Goal: Transaction & Acquisition: Purchase product/service

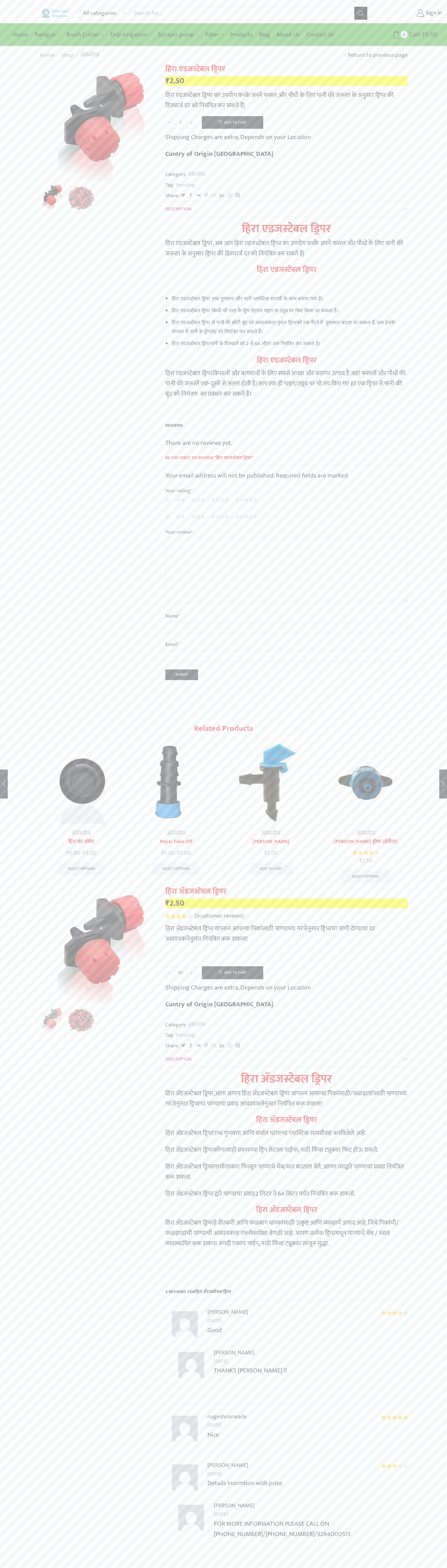
type input "1"
type input "Google Storebot"
click at [233, 122] on button "Add to cart" at bounding box center [232, 122] width 62 height 13
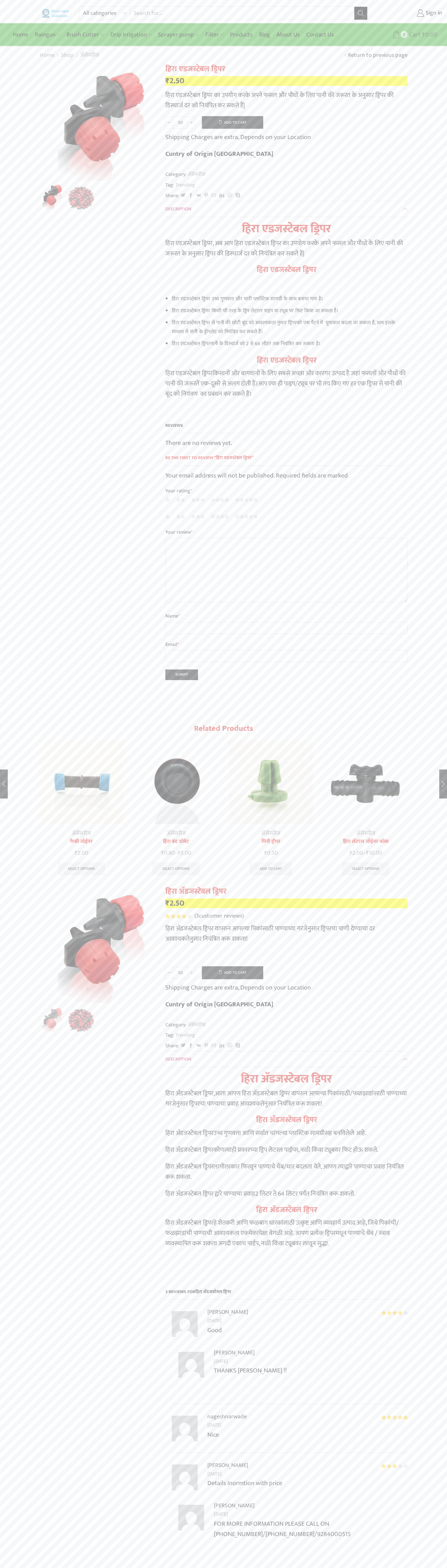
click at [406, 35] on span "0" at bounding box center [404, 34] width 7 height 7
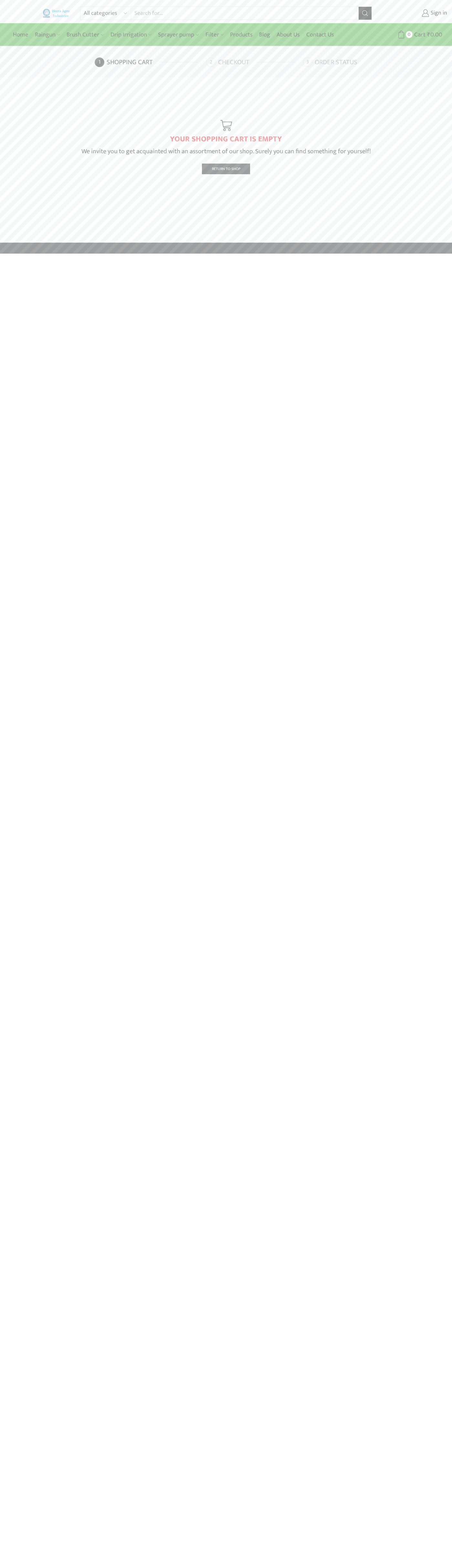
click at [253, 62] on link "Checkout" at bounding box center [253, 62] width 95 height 10
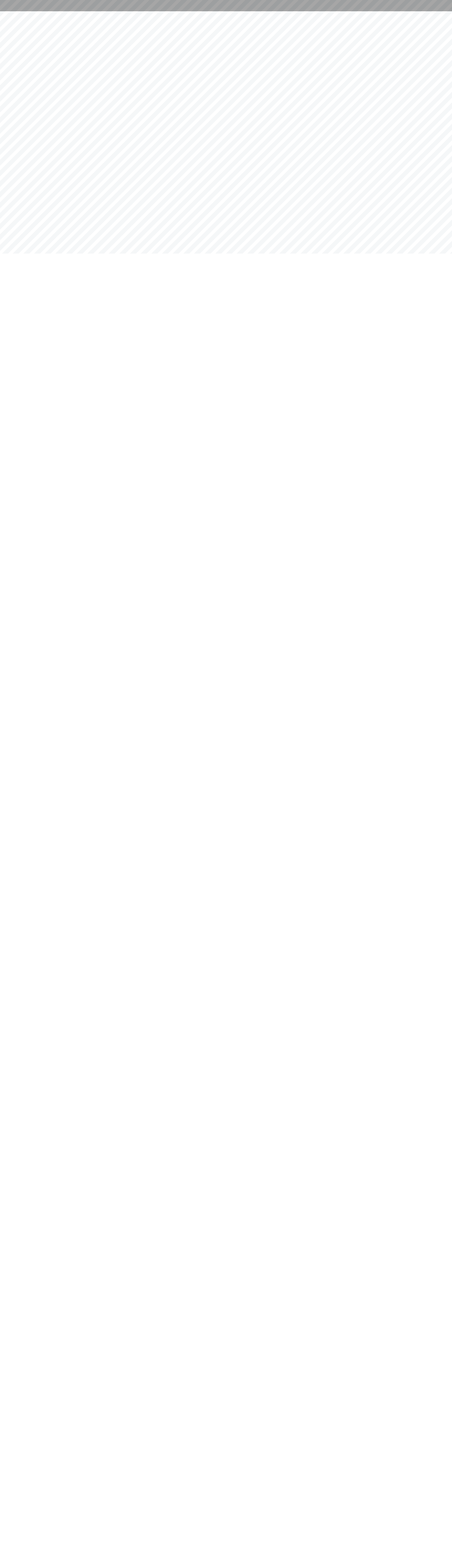
click at [110, 7] on div at bounding box center [226, 5] width 452 height 12
click at [428, 12] on html at bounding box center [226, 5] width 452 height 12
click at [280, 12] on html at bounding box center [226, 5] width 452 height 12
click at [2, 12] on html at bounding box center [226, 5] width 452 height 12
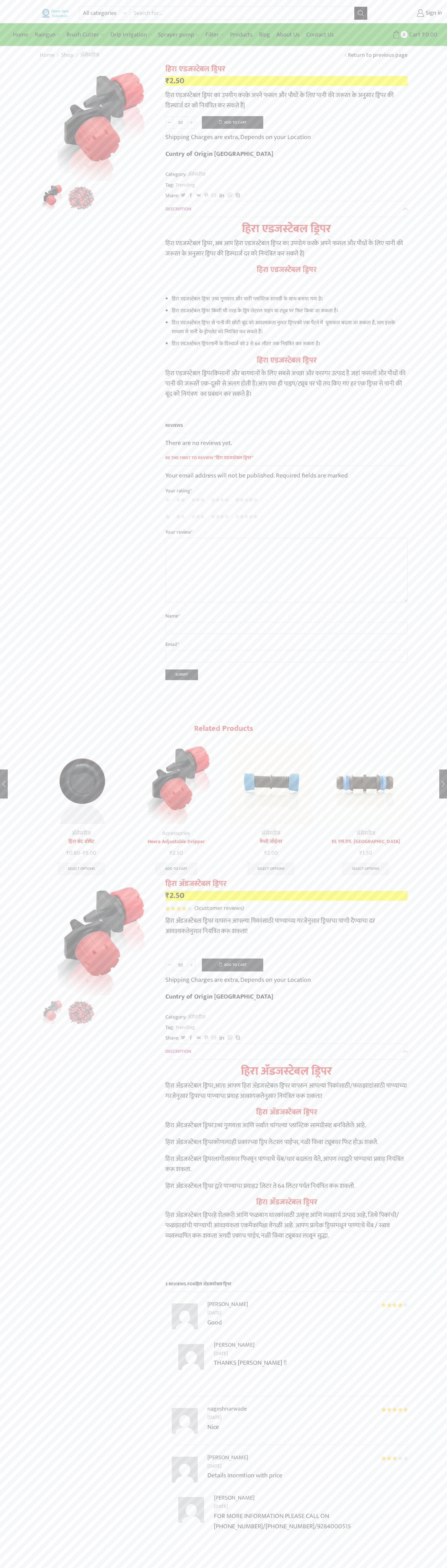
click at [178, 906] on span "3" at bounding box center [178, 908] width 27 height 4
